Goal: Task Accomplishment & Management: Complete application form

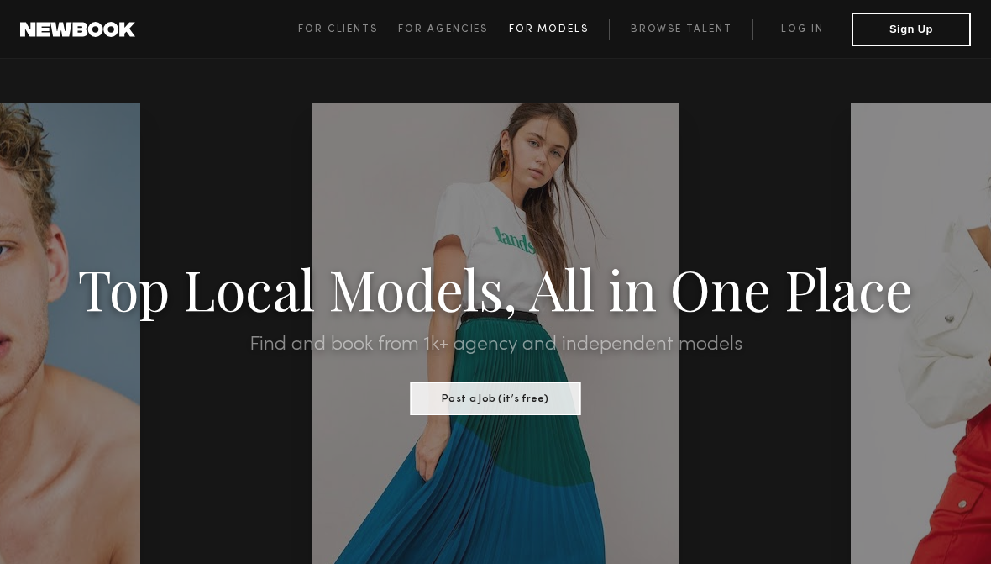
click at [538, 33] on span "For Models" at bounding box center [549, 29] width 80 height 10
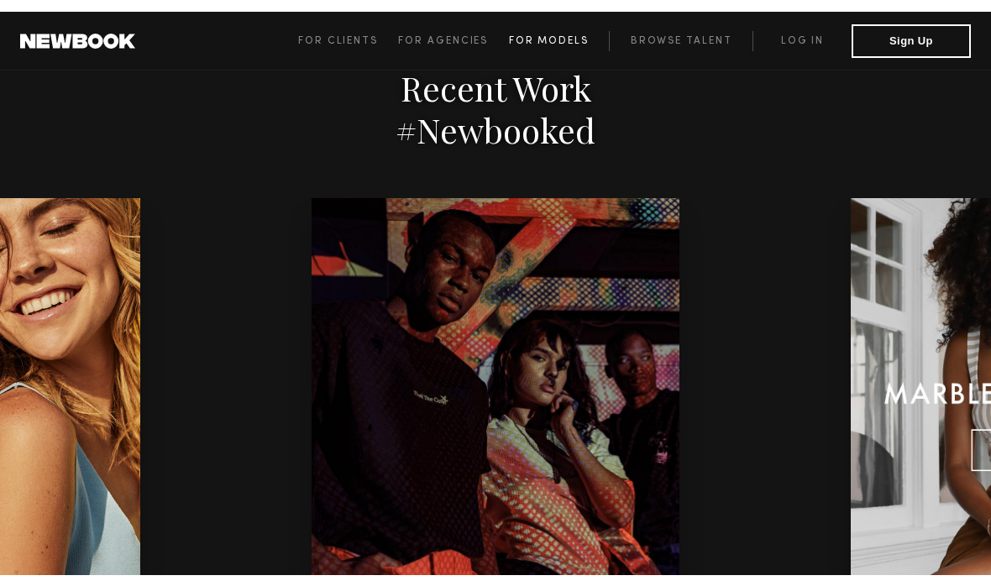
scroll to position [3478, 0]
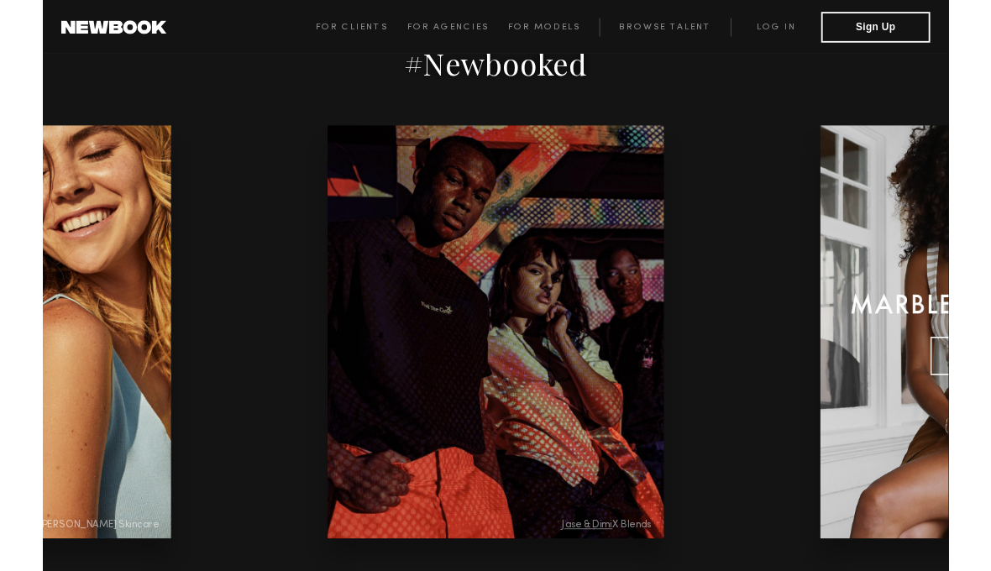
scroll to position [3591, 0]
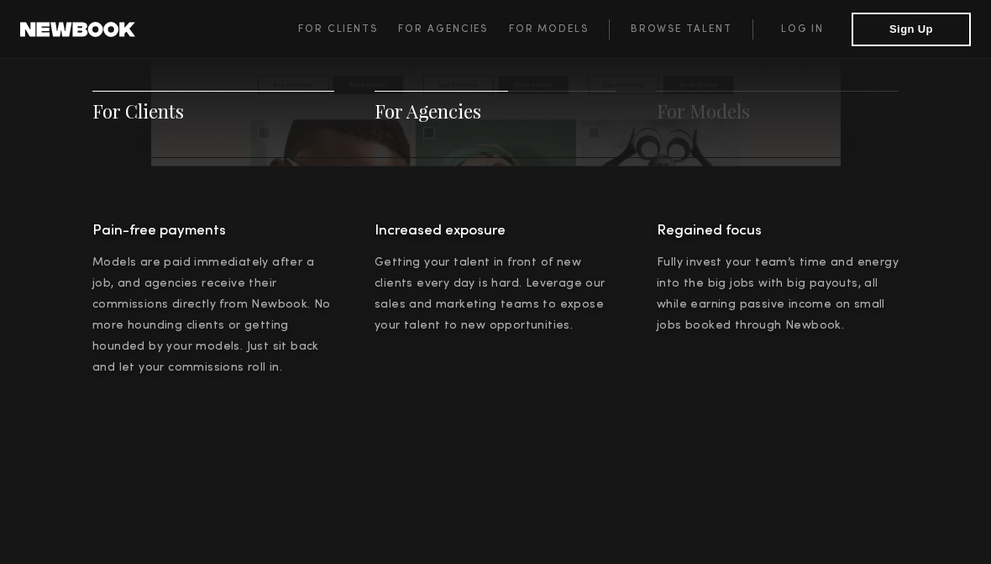
scroll to position [2070, 0]
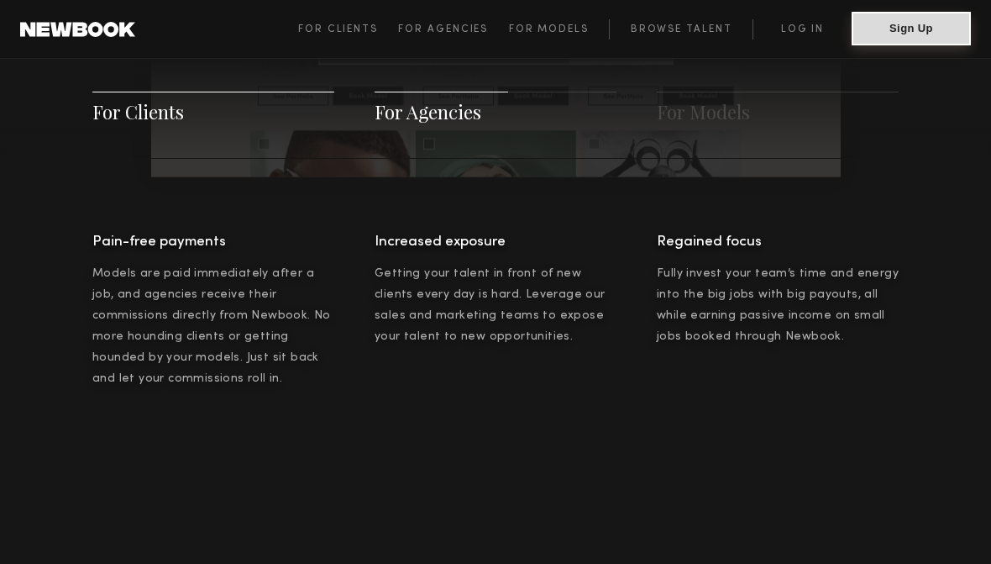
click at [915, 23] on button "Sign Up" at bounding box center [911, 29] width 119 height 34
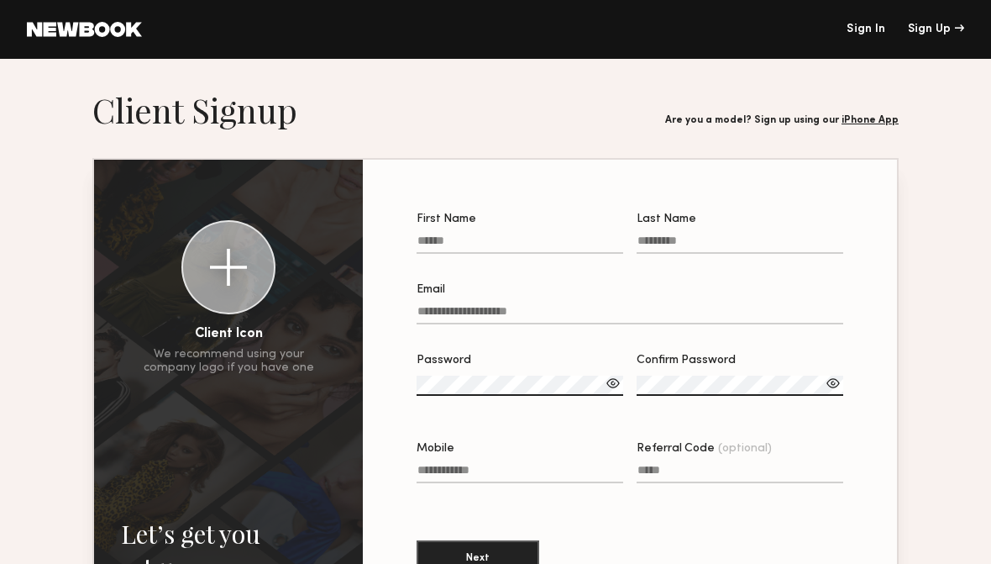
click at [527, 239] on input "First Name" at bounding box center [520, 243] width 207 height 19
type input "*******"
click at [700, 239] on input "Last Name" at bounding box center [740, 243] width 207 height 19
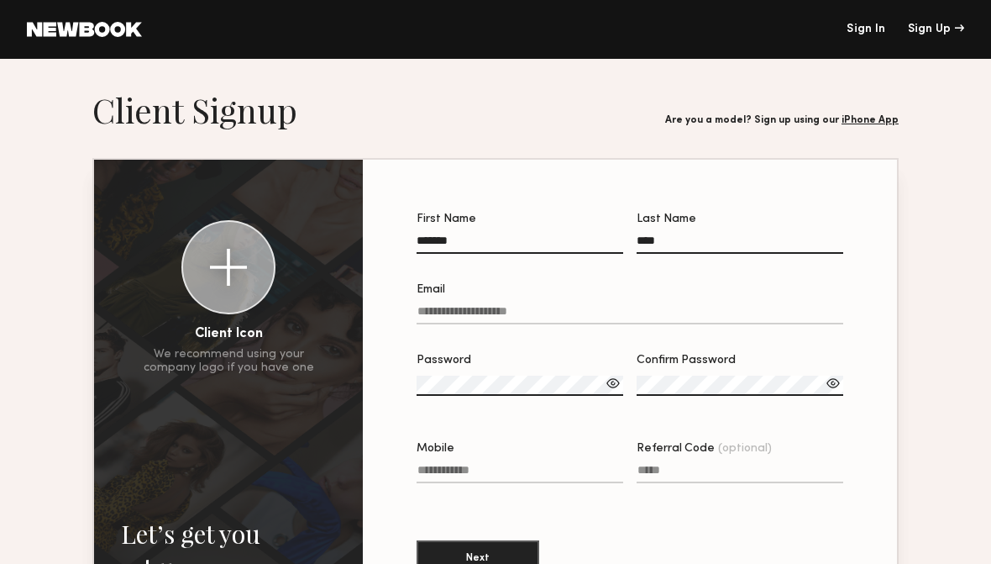
type input "****"
click at [552, 315] on input "Email" at bounding box center [630, 314] width 427 height 19
type input "**********"
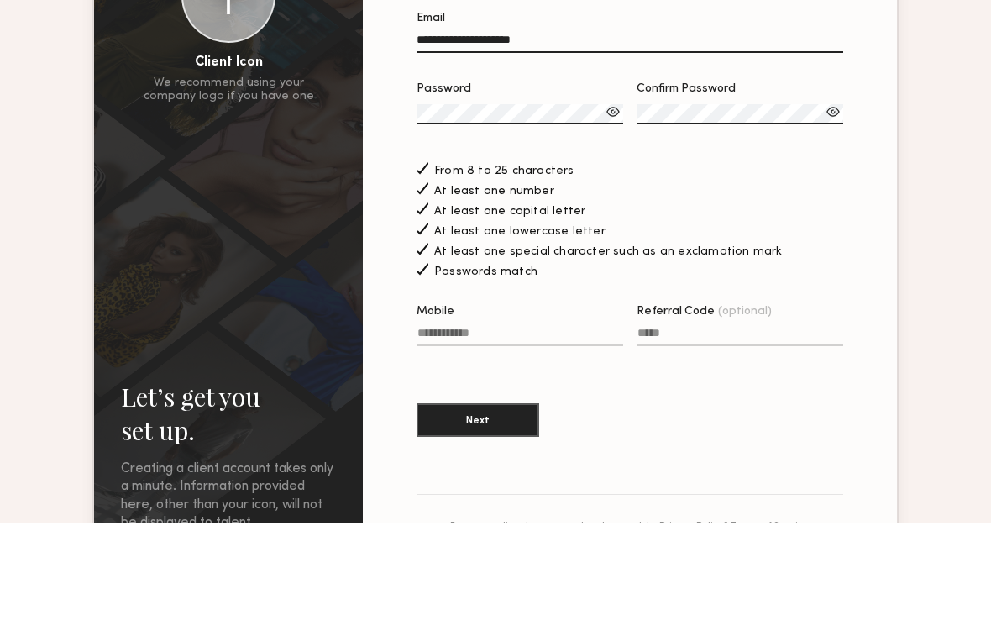
scroll to position [188, 0]
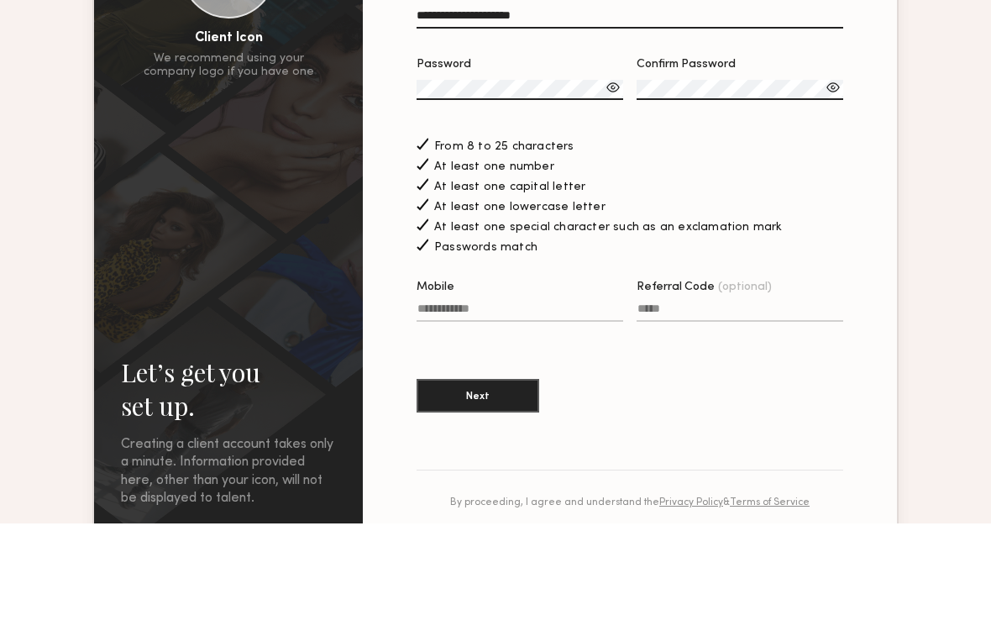
click at [560, 410] on input "Mobile" at bounding box center [520, 419] width 207 height 19
type input "**********"
click at [517, 485] on button "Next" at bounding box center [478, 502] width 123 height 34
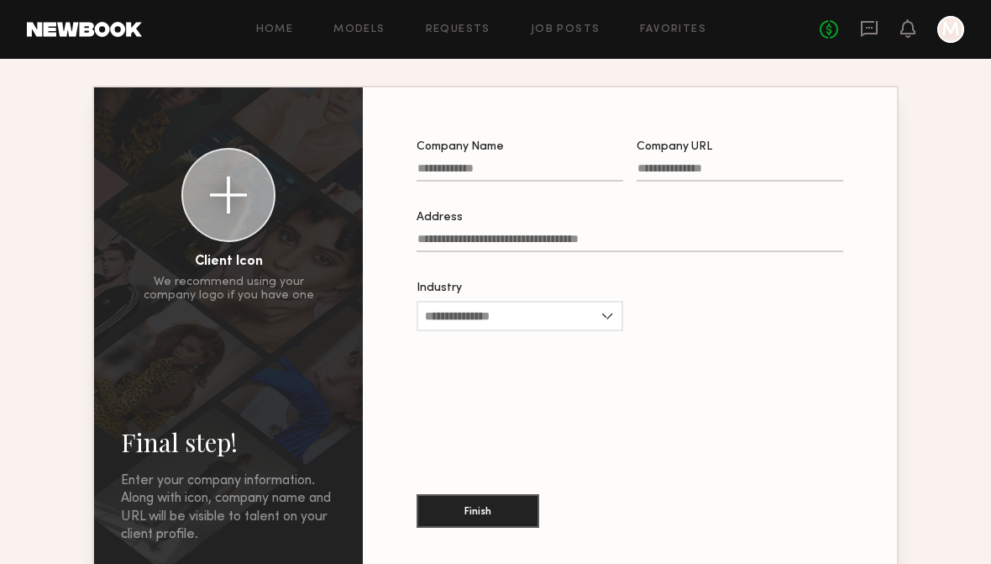
scroll to position [72, 0]
click at [590, 328] on input "Industry" at bounding box center [520, 316] width 207 height 30
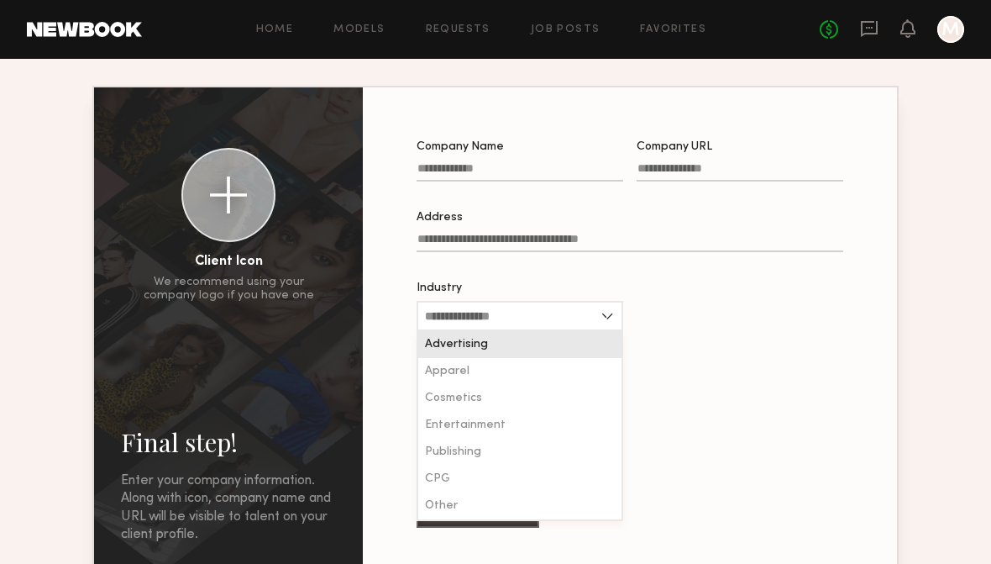
click at [779, 373] on div "Company Name Company URL Address Industry Advertising Apparel Cosmetics Enterta…" at bounding box center [630, 329] width 480 height 430
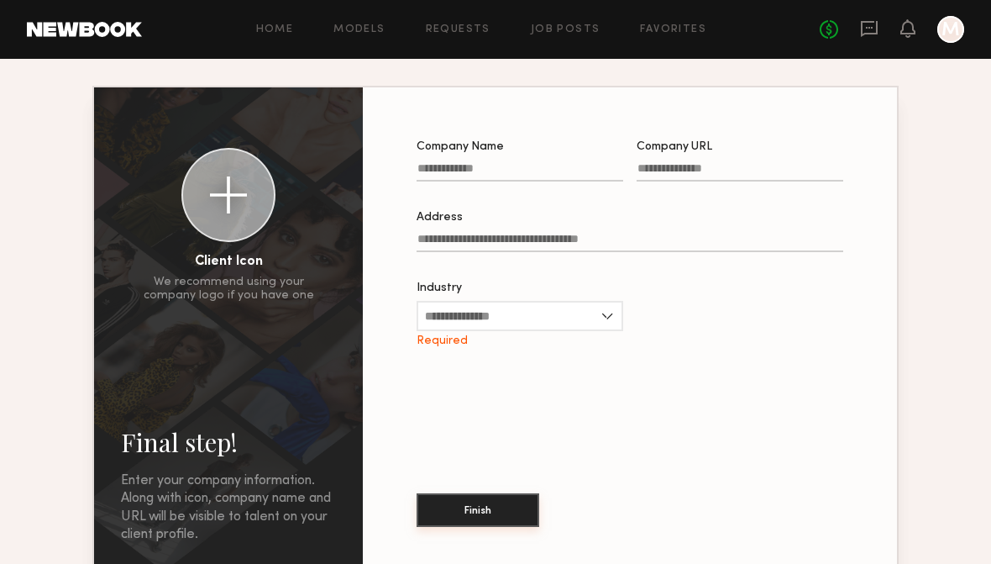
click at [501, 513] on button "Finish" at bounding box center [478, 510] width 123 height 34
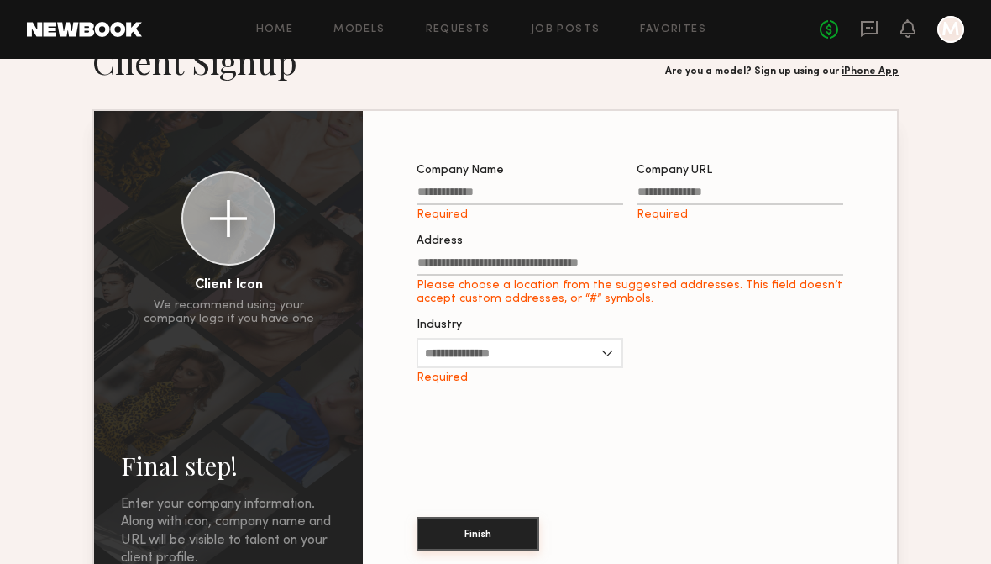
scroll to position [181, 0]
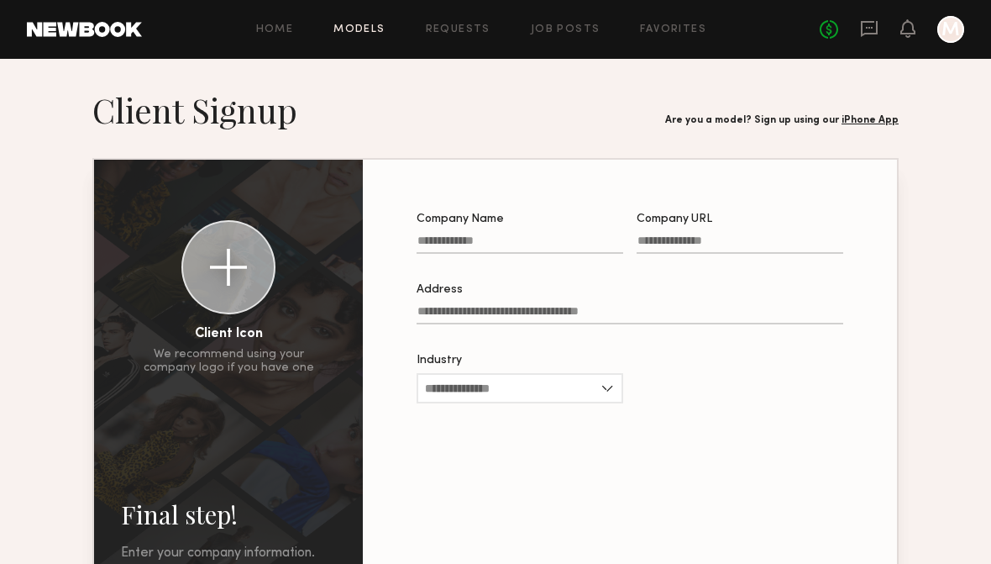
click at [363, 29] on link "Models" at bounding box center [358, 29] width 51 height 11
click at [115, 23] on link at bounding box center [84, 29] width 115 height 15
click at [66, 34] on link at bounding box center [84, 29] width 115 height 15
click at [868, 124] on link "iPhone App" at bounding box center [870, 120] width 57 height 10
